Goal: Task Accomplishment & Management: Complete application form

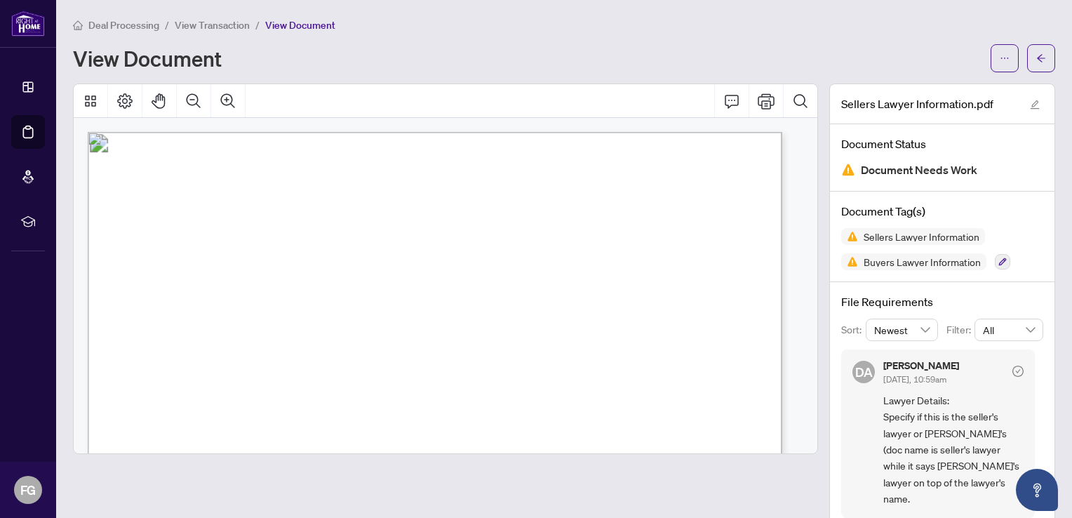
click at [1036, 60] on icon "arrow-left" at bounding box center [1041, 58] width 10 height 10
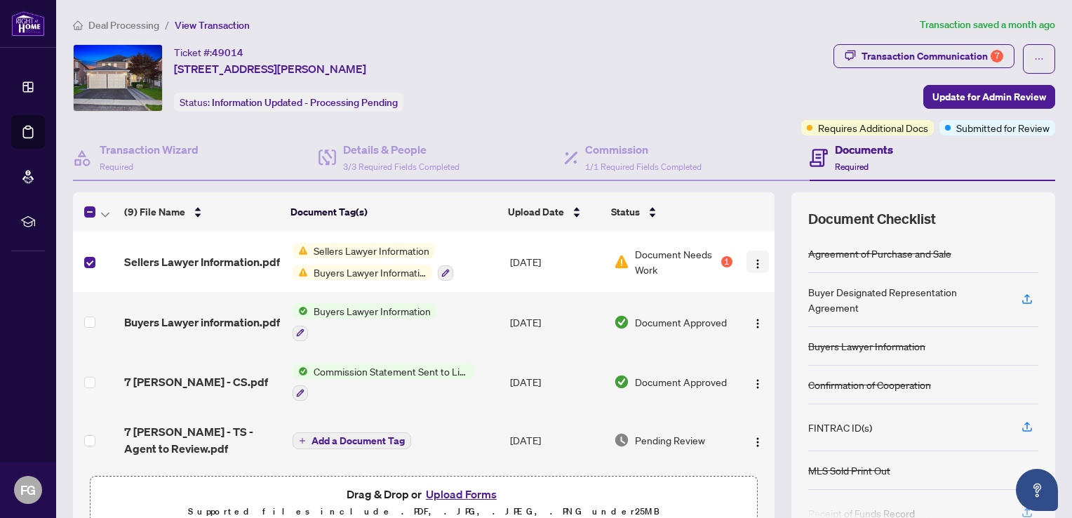
click at [752, 260] on img "button" at bounding box center [757, 263] width 11 height 11
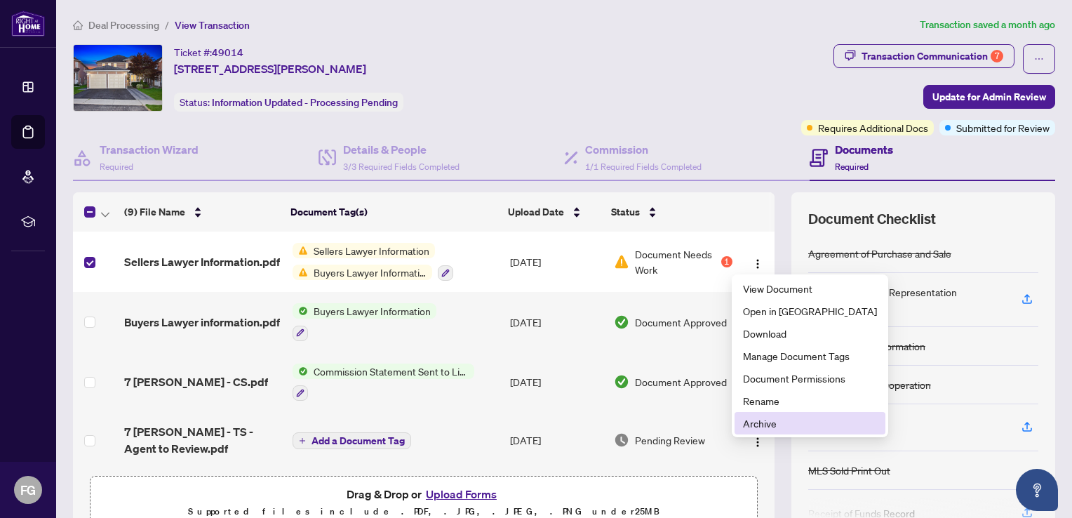
click at [758, 428] on span "Archive" at bounding box center [810, 422] width 134 height 15
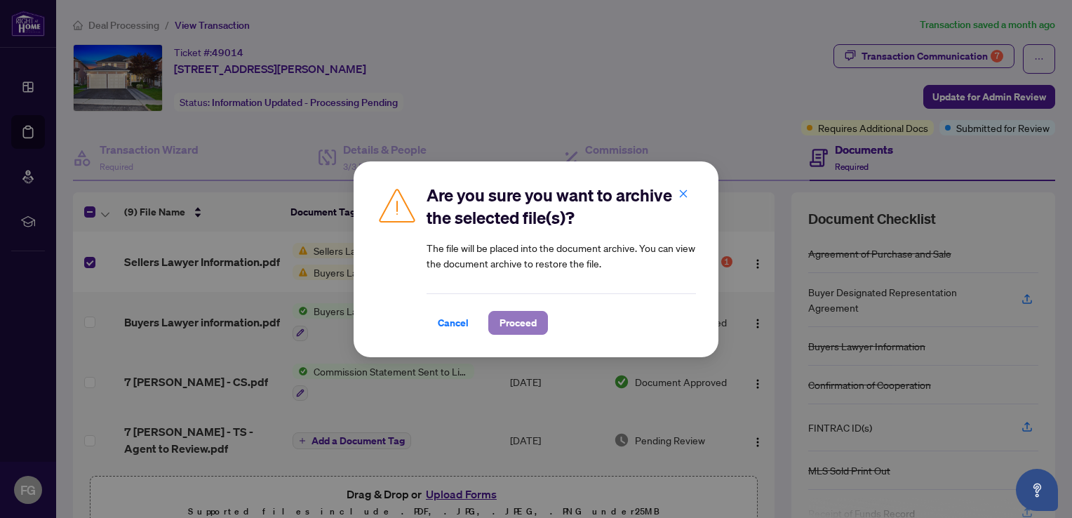
click at [512, 327] on span "Proceed" at bounding box center [518, 323] width 37 height 22
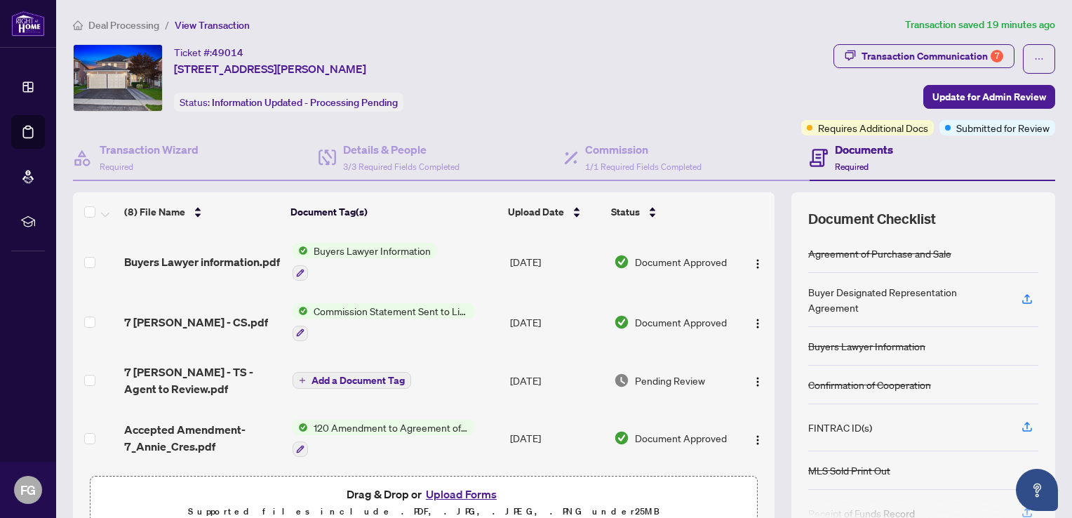
click at [312, 375] on span "Add a Document Tag" at bounding box center [358, 380] width 93 height 10
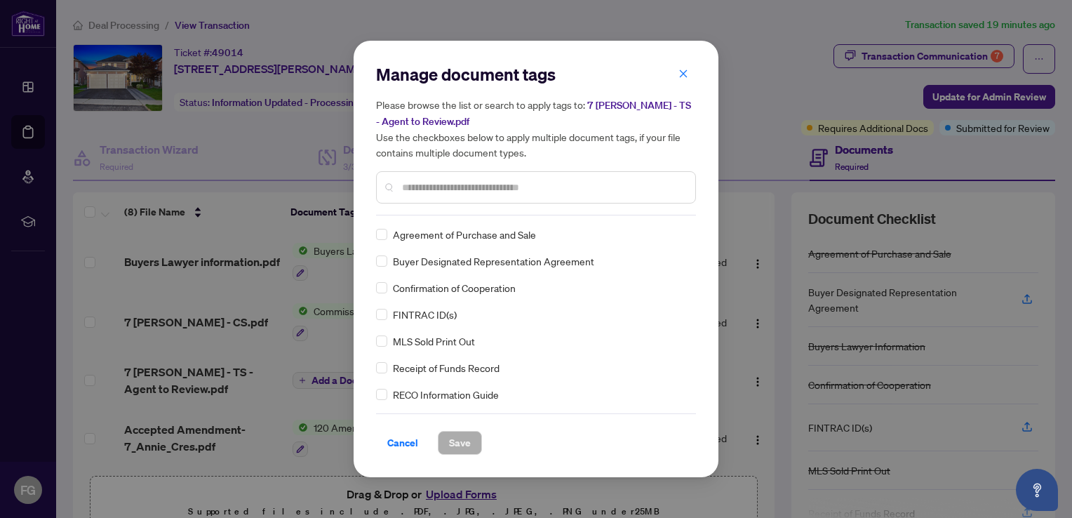
click at [154, 375] on div "Manage document tags Please browse the list or search to apply tags to: 7 [PERS…" at bounding box center [536, 259] width 1072 height 518
click at [397, 438] on span "Cancel" at bounding box center [402, 443] width 31 height 22
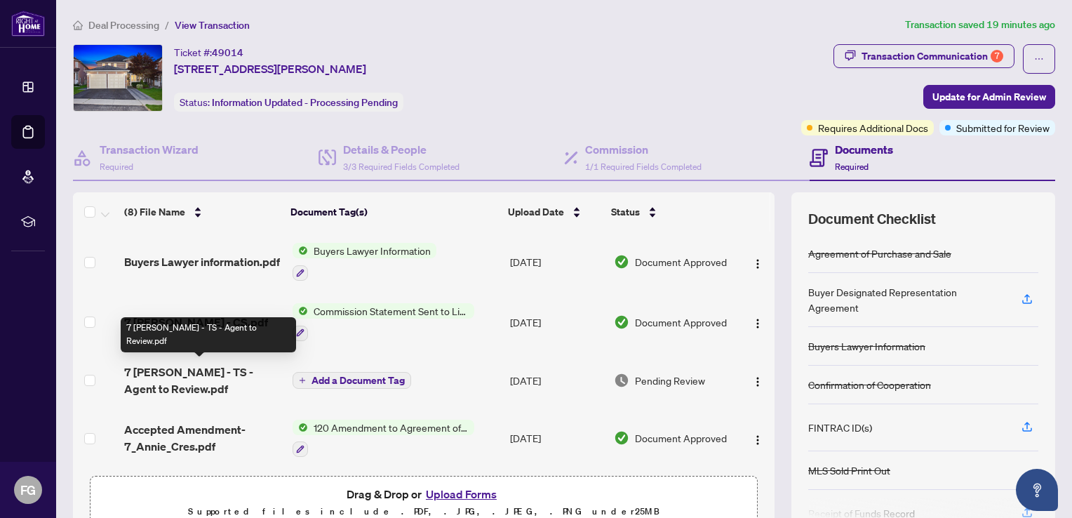
click at [213, 373] on span "7 [PERSON_NAME] - TS - Agent to Review.pdf" at bounding box center [202, 381] width 156 height 34
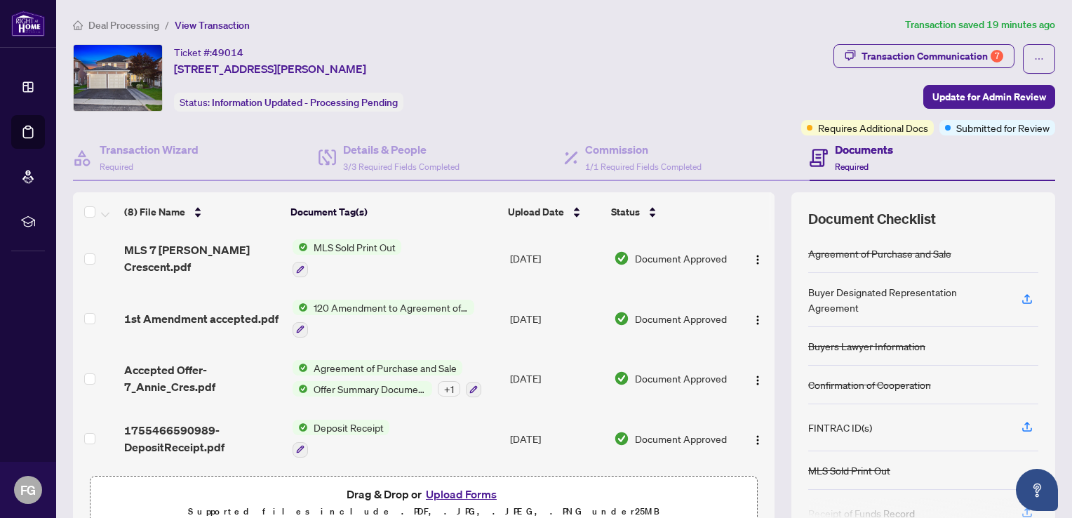
scroll to position [68, 0]
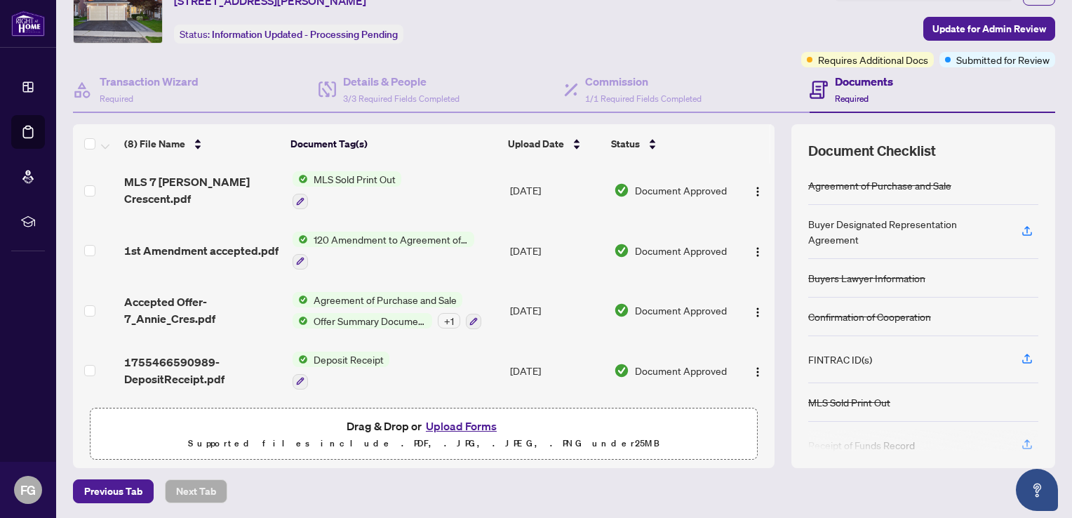
click at [459, 428] on button "Upload Forms" at bounding box center [461, 426] width 79 height 18
click at [446, 430] on button "Upload Forms" at bounding box center [461, 426] width 79 height 18
click at [456, 425] on button "Upload Forms" at bounding box center [461, 426] width 79 height 18
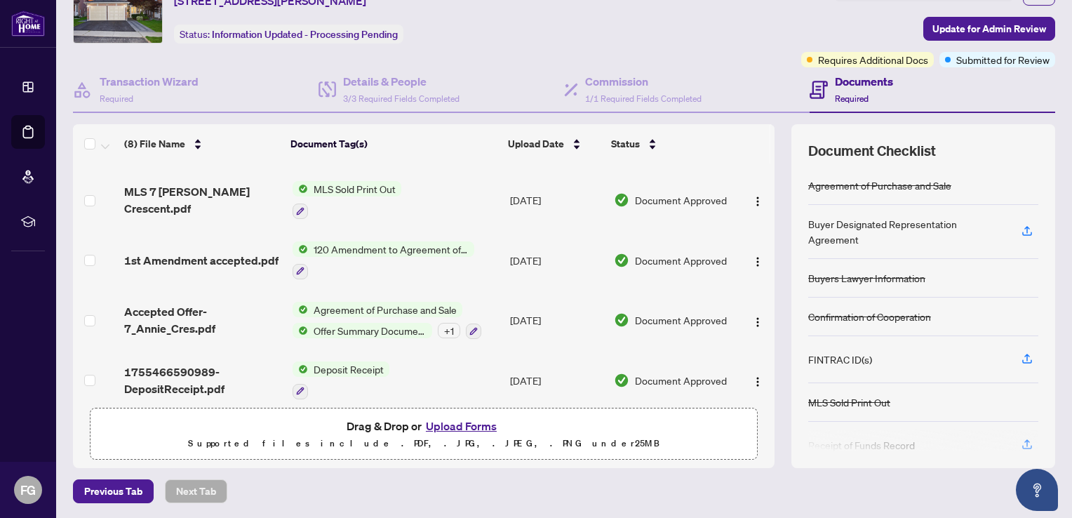
scroll to position [241, 0]
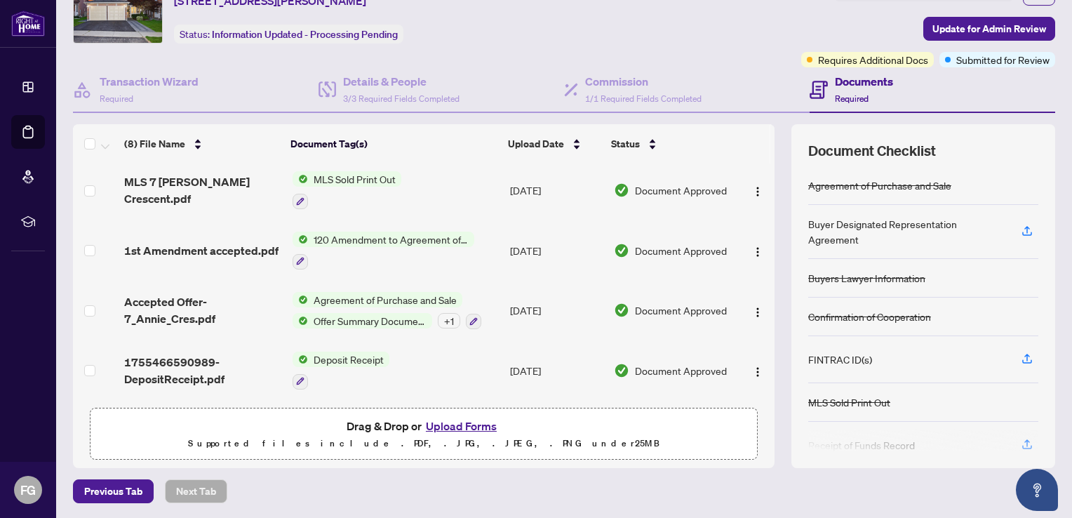
click at [439, 429] on button "Upload Forms" at bounding box center [461, 426] width 79 height 18
click at [438, 425] on button "Upload Forms" at bounding box center [461, 426] width 79 height 18
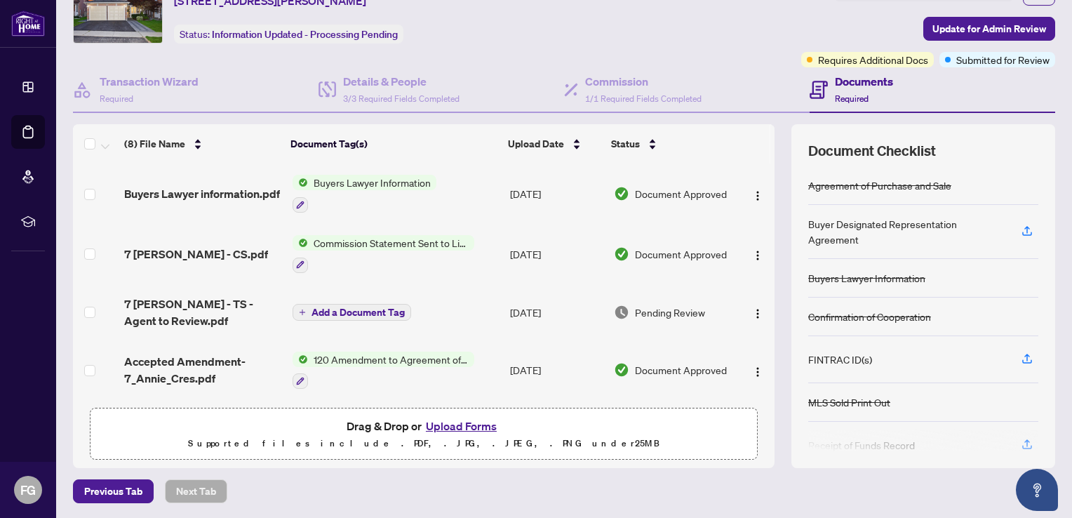
click at [437, 425] on button "Upload Forms" at bounding box center [461, 426] width 79 height 18
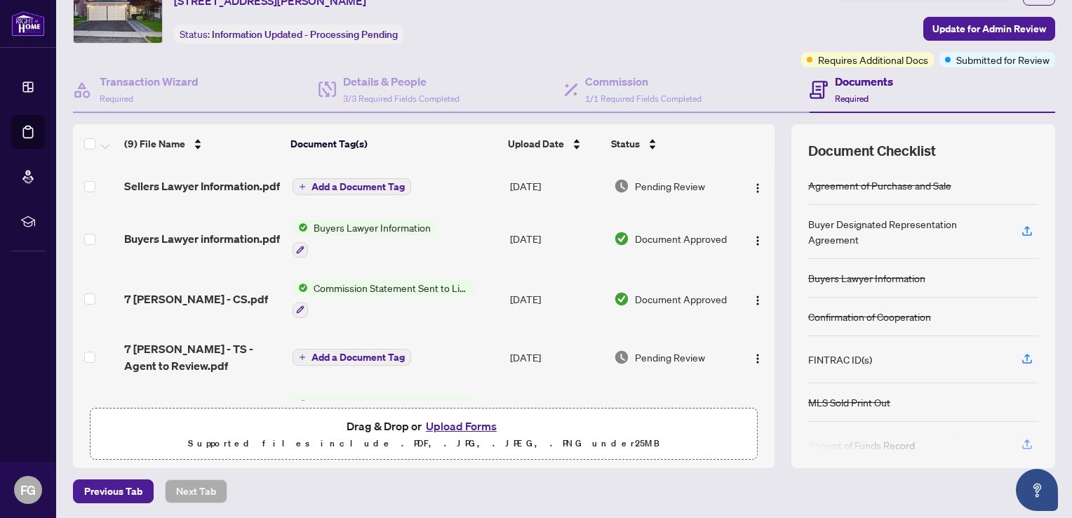
click at [331, 189] on span "Add a Document Tag" at bounding box center [358, 187] width 93 height 10
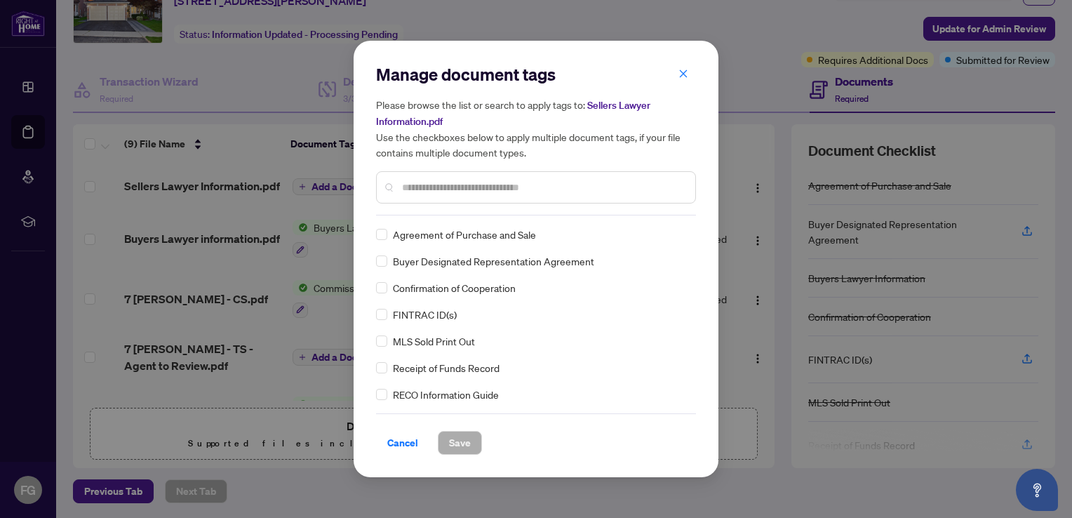
click at [407, 192] on input "text" at bounding box center [543, 187] width 282 height 15
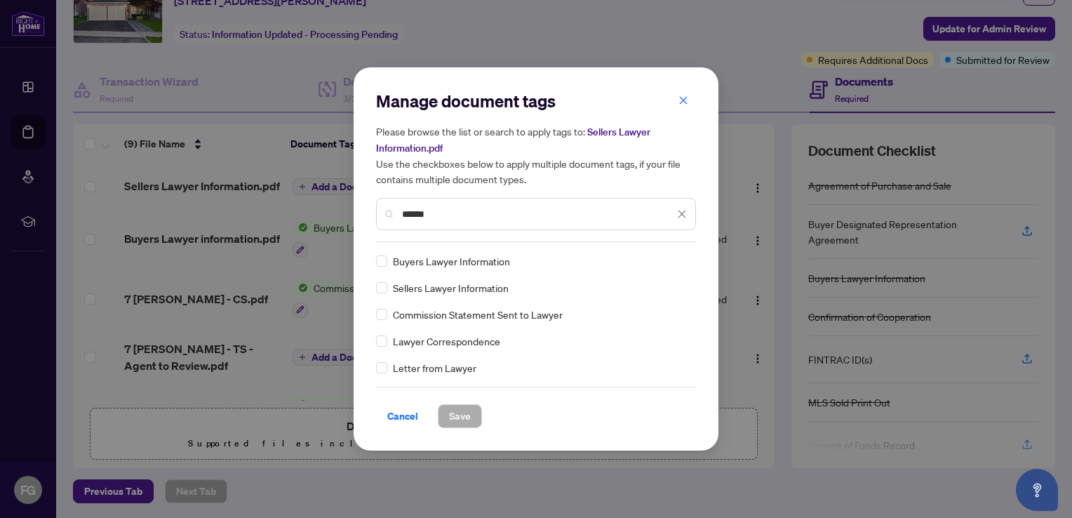
type input "******"
click at [444, 414] on button "Save" at bounding box center [460, 416] width 44 height 24
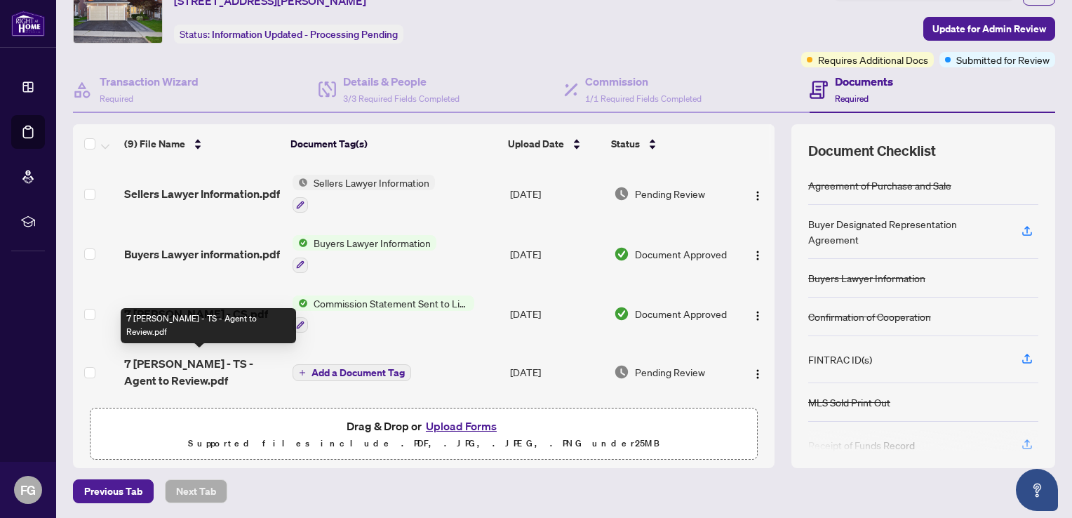
click at [180, 365] on span "7 [PERSON_NAME] - TS - Agent to Review.pdf" at bounding box center [202, 372] width 156 height 34
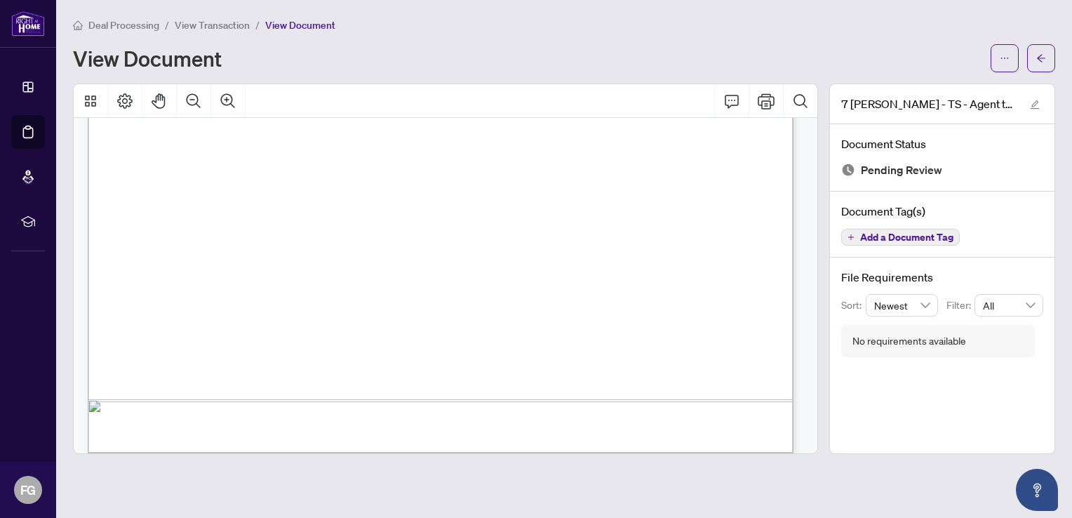
scroll to position [605, 0]
click at [180, 365] on div "Page 1" at bounding box center [668, 277] width 1160 height 1501
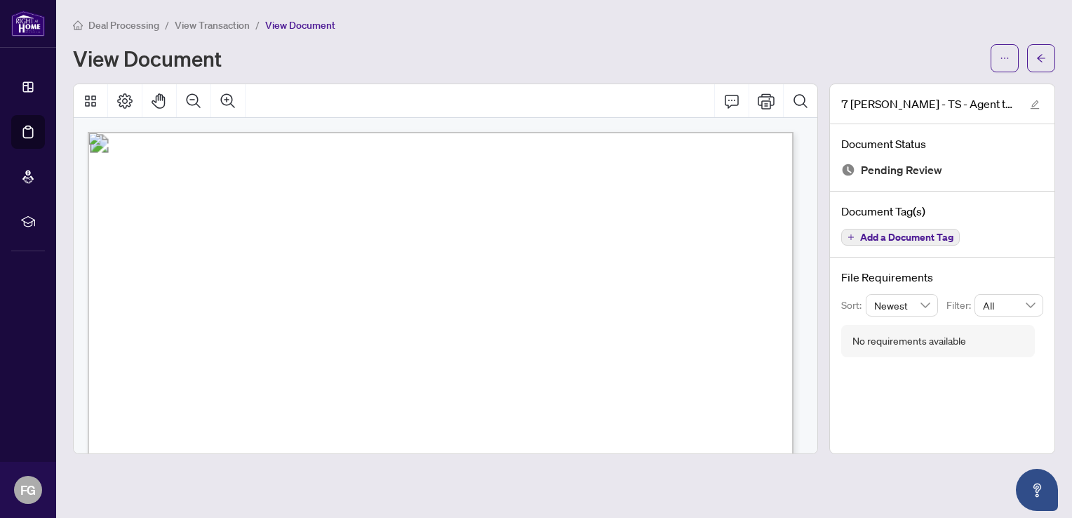
click at [225, 21] on span "View Transaction" at bounding box center [212, 25] width 75 height 13
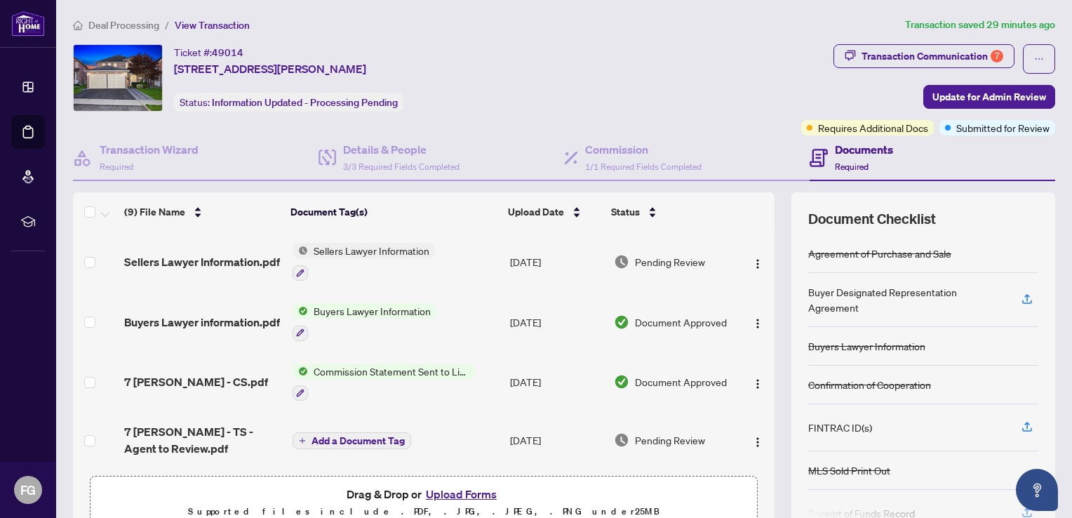
scroll to position [68, 0]
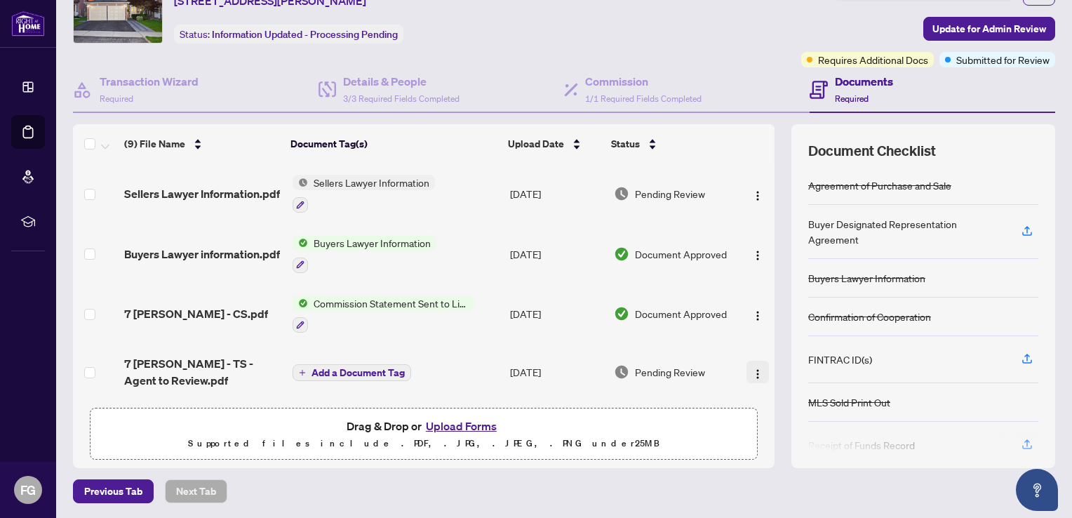
click at [752, 369] on img "button" at bounding box center [757, 373] width 11 height 11
click at [452, 420] on button "Upload Forms" at bounding box center [461, 426] width 79 height 18
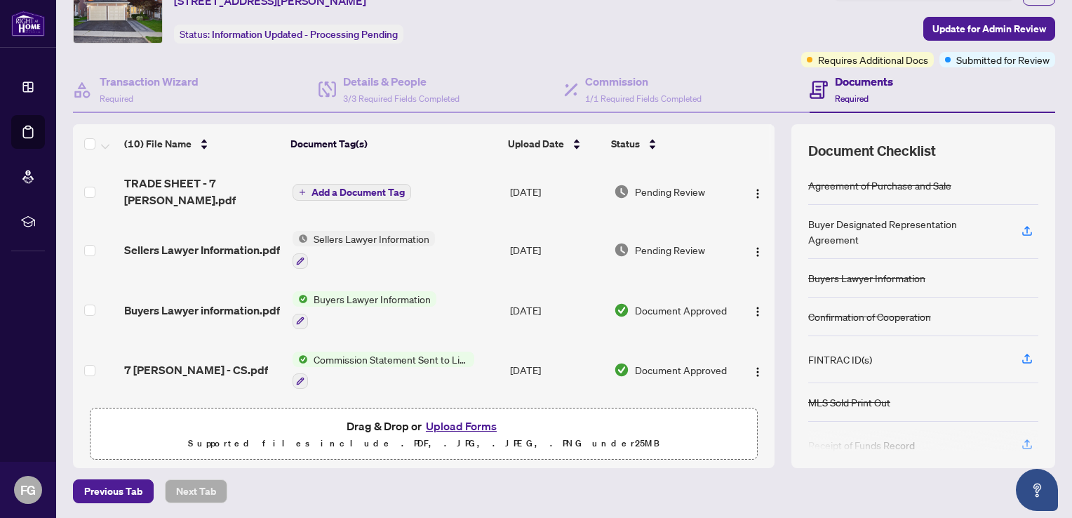
click at [373, 195] on span "Add a Document Tag" at bounding box center [358, 192] width 93 height 10
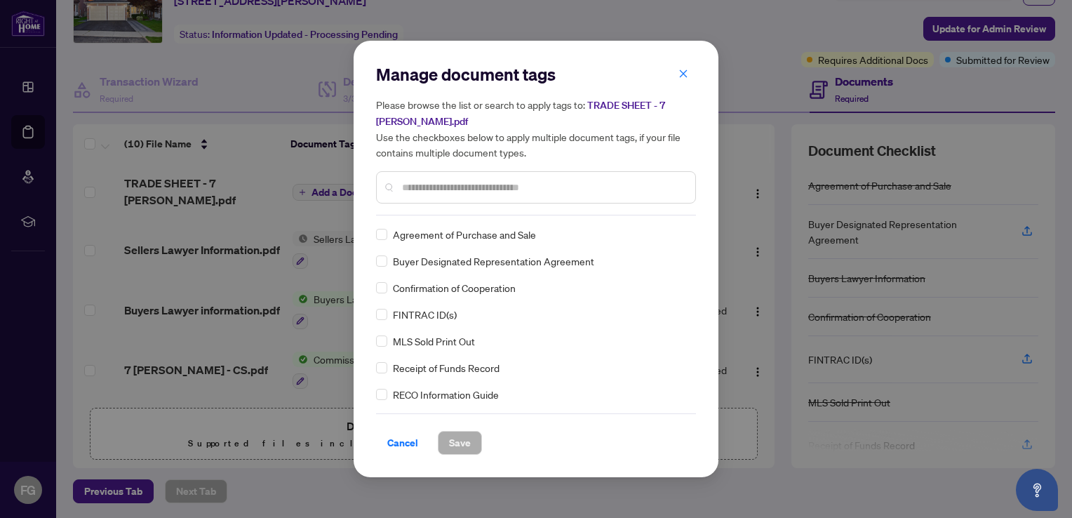
click at [493, 189] on input "text" at bounding box center [543, 187] width 282 height 15
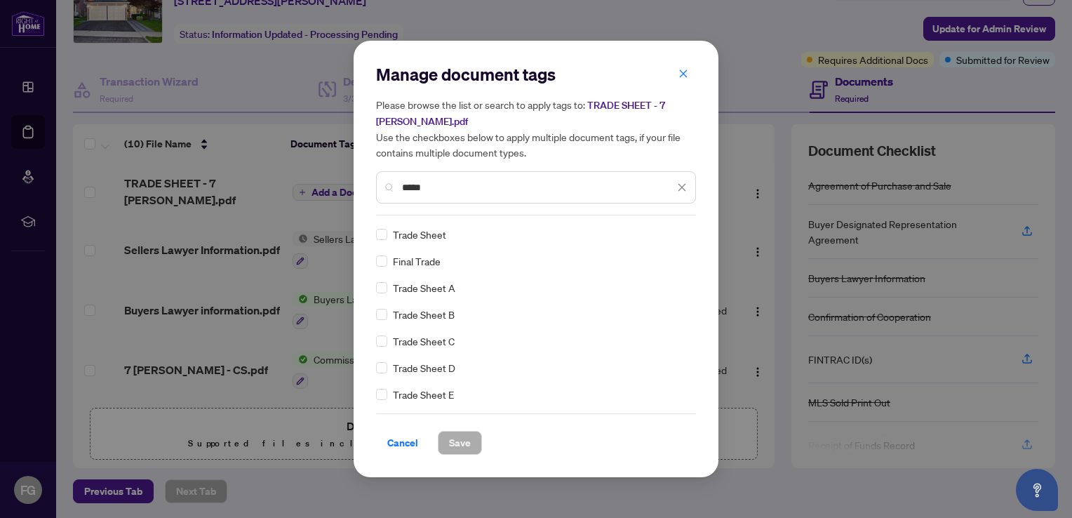
type input "*****"
click at [390, 234] on div "Trade Sheet" at bounding box center [532, 234] width 312 height 15
click at [449, 441] on span "Save" at bounding box center [460, 443] width 22 height 22
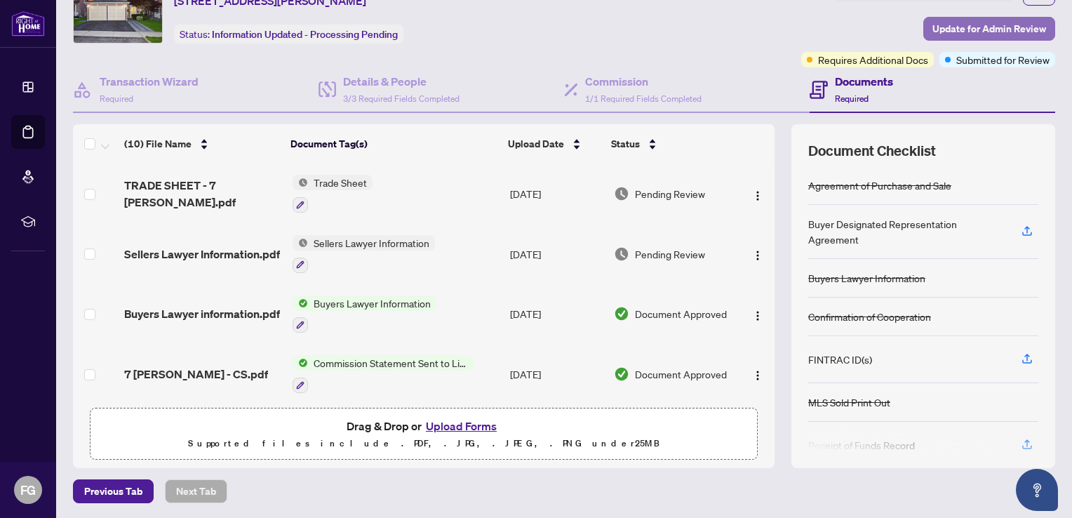
click at [986, 29] on span "Update for Admin Review" at bounding box center [990, 29] width 114 height 22
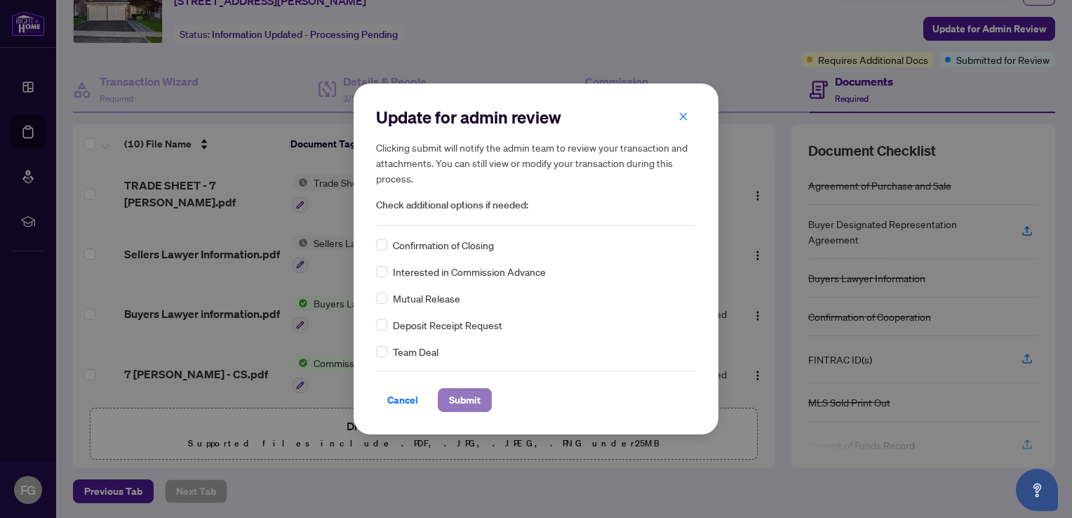
click at [459, 394] on span "Submit" at bounding box center [465, 400] width 32 height 22
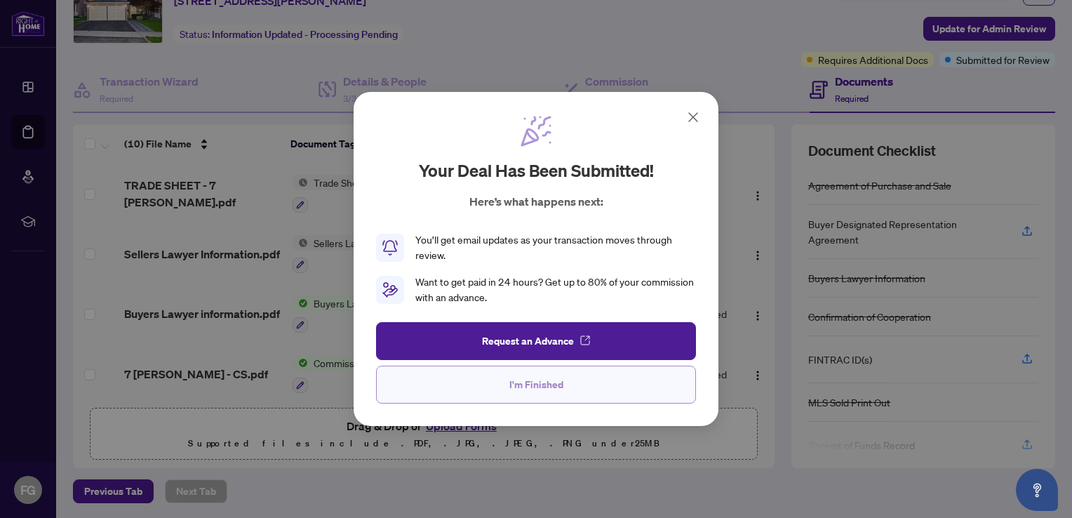
click at [562, 378] on button "I'm Finished" at bounding box center [536, 385] width 320 height 38
